Goal: Navigation & Orientation: Find specific page/section

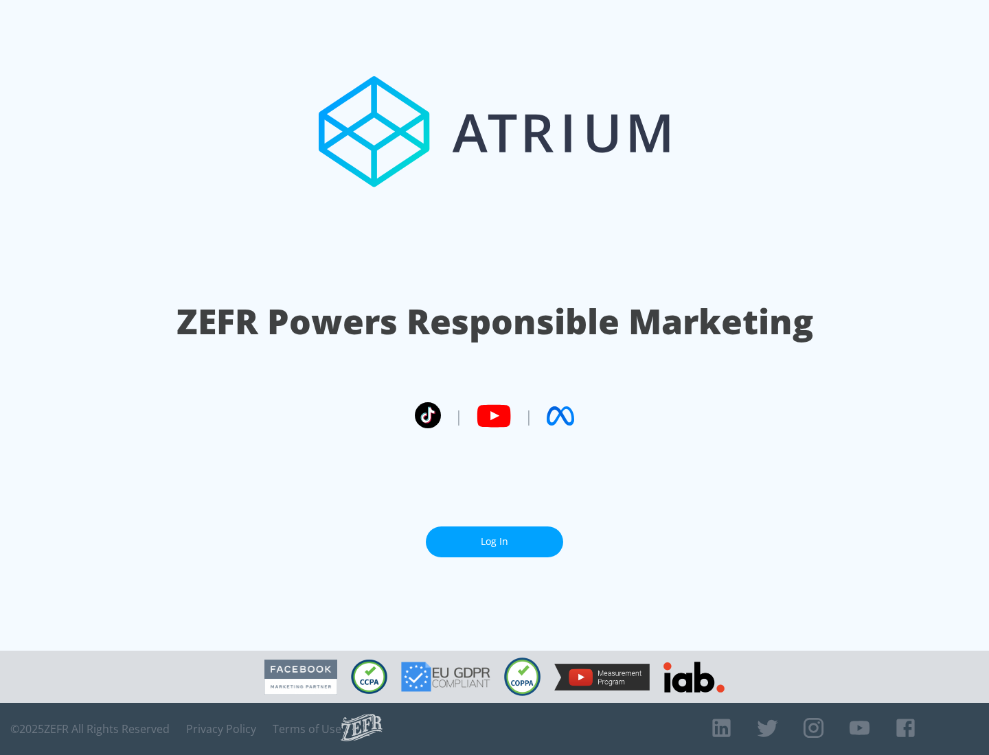
click at [494, 542] on link "Log In" at bounding box center [494, 542] width 137 height 31
